Goal: Submit feedback/report problem: Submit feedback/report problem

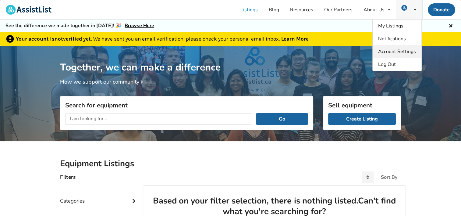
click at [407, 49] on span "Account Settings" at bounding box center [398, 51] width 38 height 7
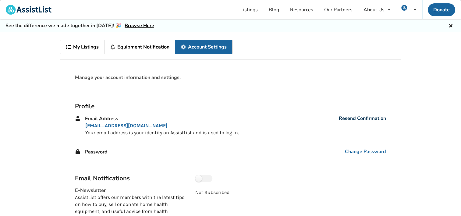
click at [359, 116] on link "Resend Confirmation" at bounding box center [362, 118] width 47 height 7
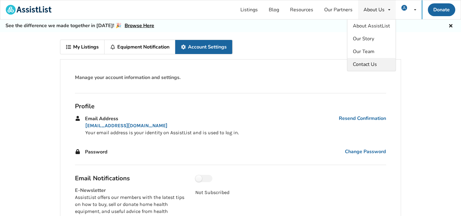
click at [365, 63] on span "Contact Us" at bounding box center [365, 64] width 24 height 7
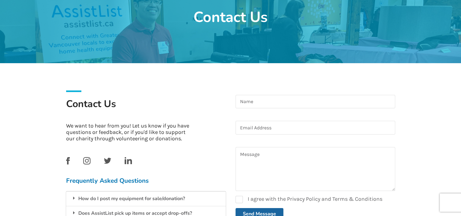
scroll to position [61, 0]
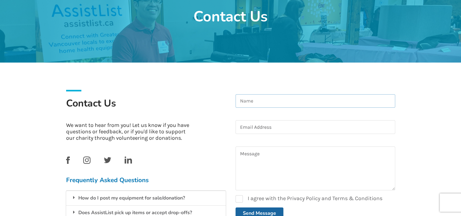
click at [279, 102] on input at bounding box center [316, 101] width 160 height 14
type input "[PERSON_NAME]"
click at [249, 128] on input at bounding box center [316, 127] width 160 height 14
type input "[EMAIL_ADDRESS][DOMAIN_NAME]"
click at [245, 160] on textarea at bounding box center [316, 168] width 160 height 44
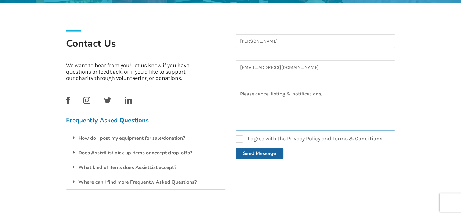
scroll to position [122, 0]
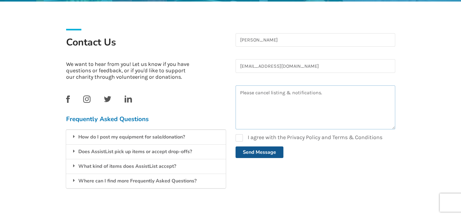
type textarea "Please cancel listing & notifications."
click at [267, 149] on button "Send Message" at bounding box center [260, 152] width 48 height 12
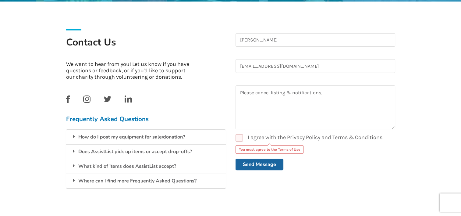
click at [239, 134] on label "I agree with the Privacy Policy and Terms & Conditions" at bounding box center [309, 137] width 147 height 7
checkbox input "true"
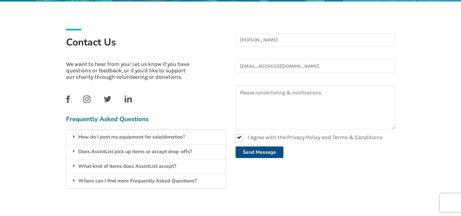
click at [248, 149] on button "Send Message" at bounding box center [260, 152] width 48 height 12
checkbox input "false"
